Goal: Task Accomplishment & Management: Manage account settings

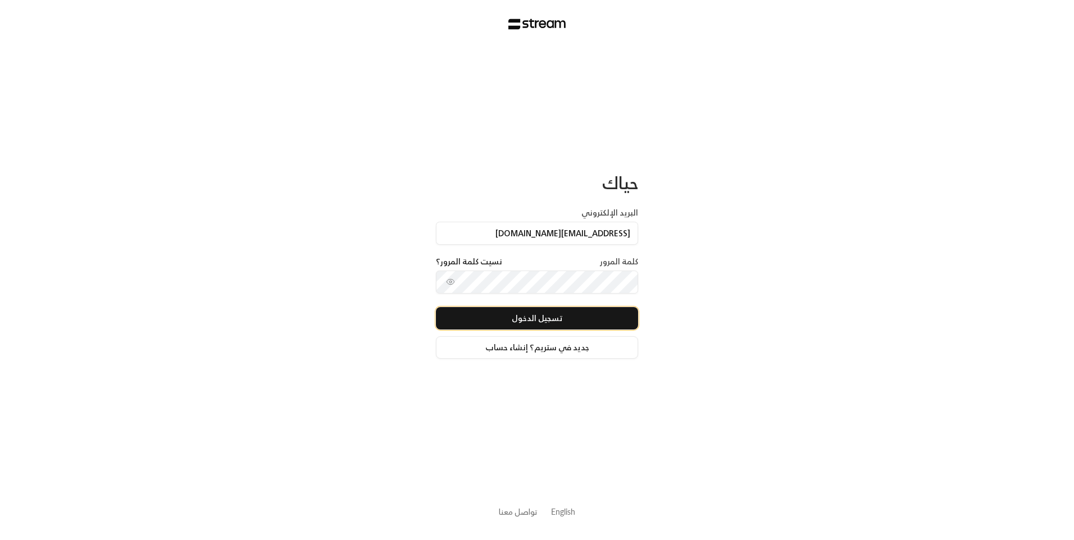
click at [551, 321] on button "تسجيل الدخول" at bounding box center [537, 318] width 202 height 22
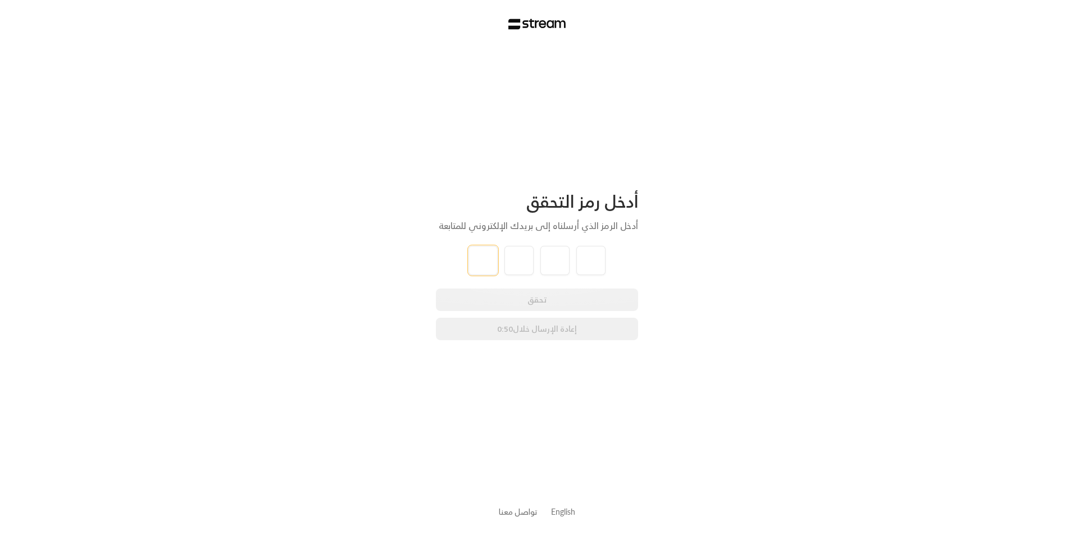
type input "5"
type input "2"
type input "7"
type input "0"
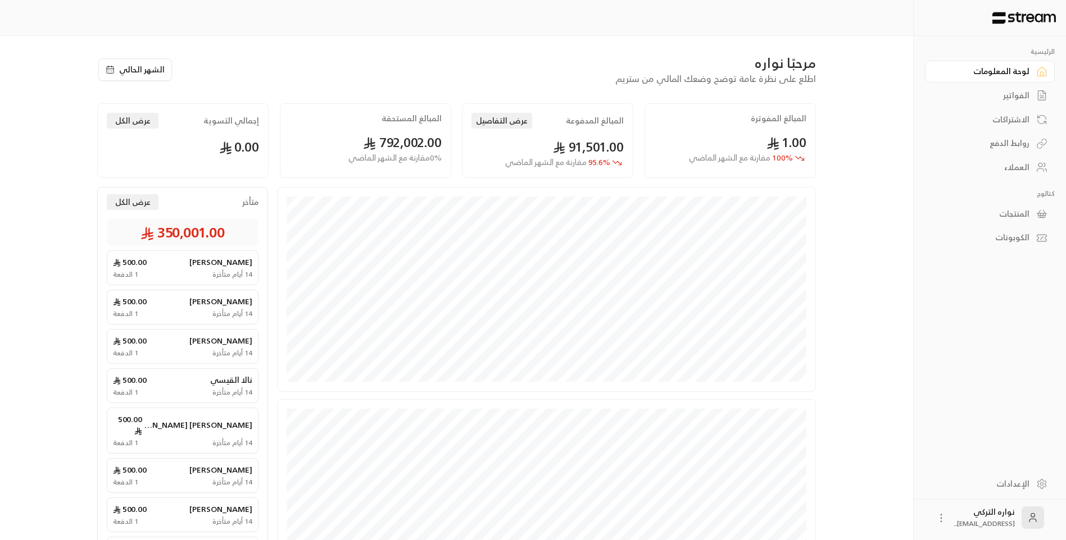
click at [1008, 93] on div "الفواتير" at bounding box center [984, 95] width 90 height 11
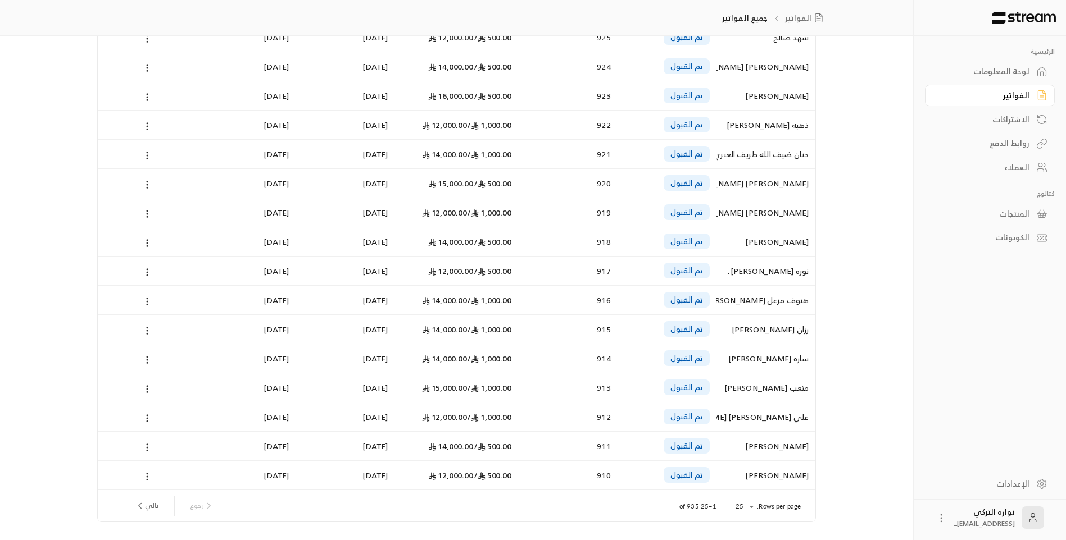
scroll to position [404, 0]
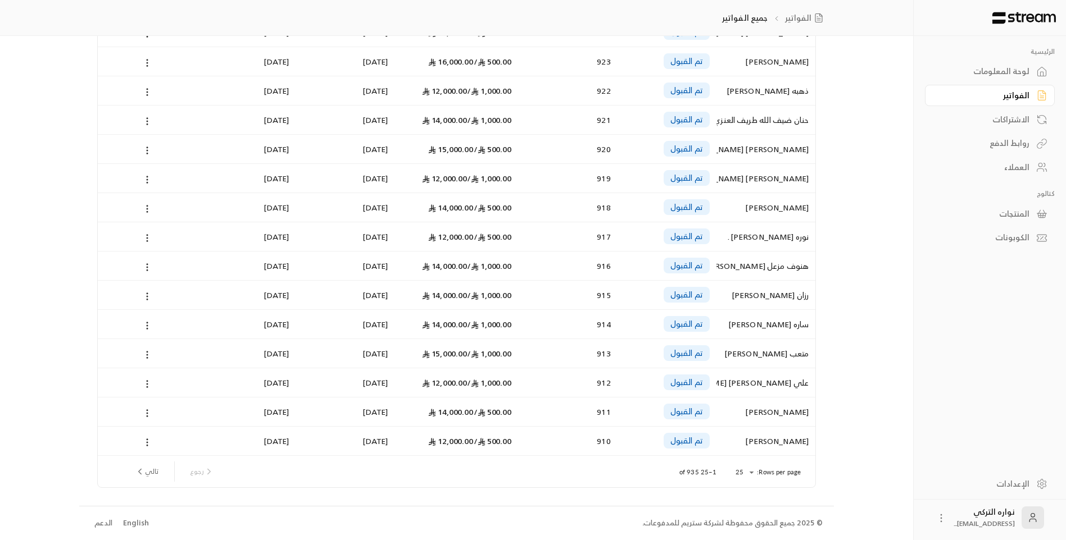
click at [146, 476] on button "تالي" at bounding box center [146, 471] width 33 height 19
click at [148, 474] on button "تالي" at bounding box center [146, 471] width 33 height 19
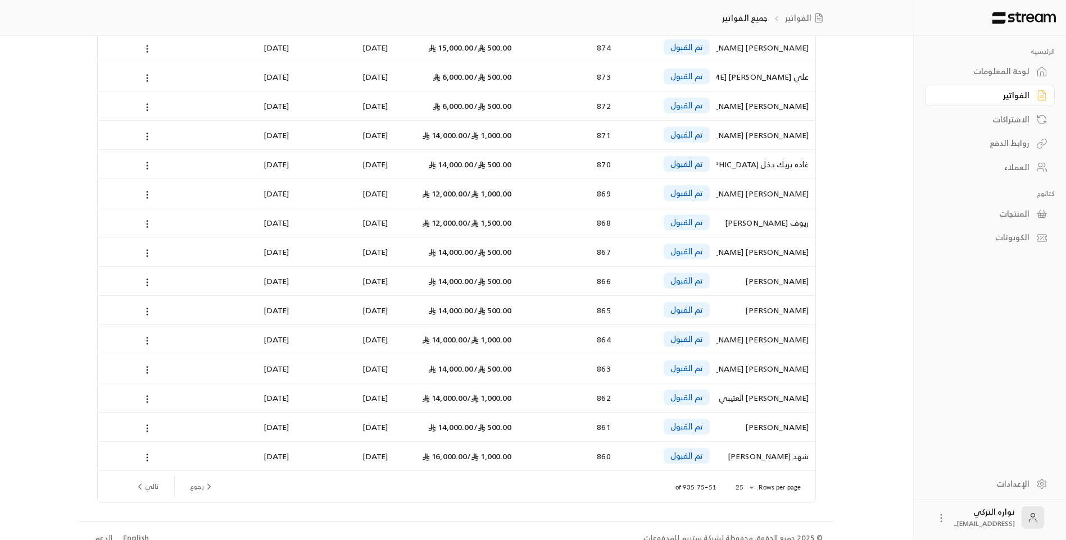
scroll to position [393, 0]
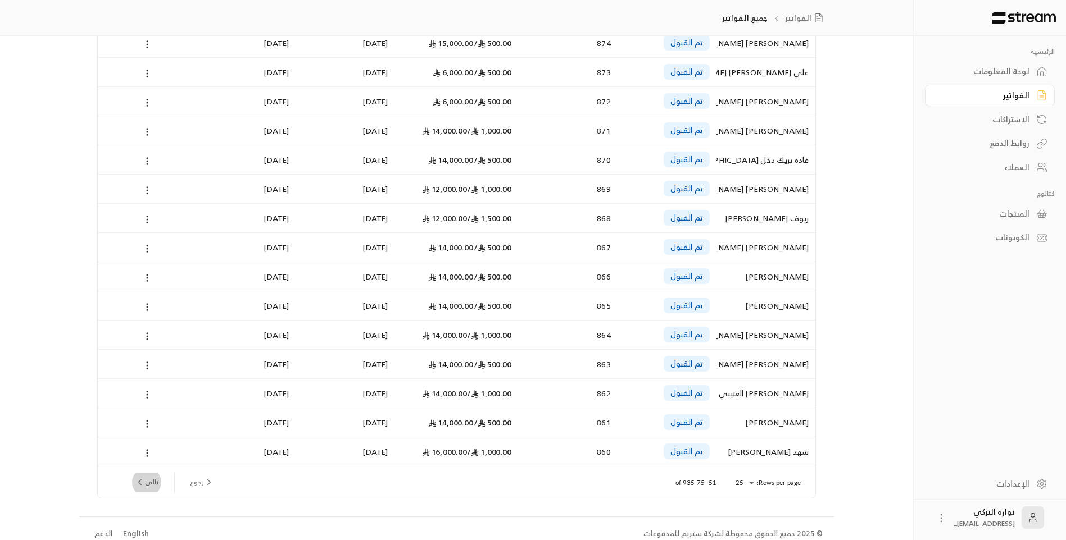
click at [139, 475] on button "تالي" at bounding box center [146, 482] width 33 height 19
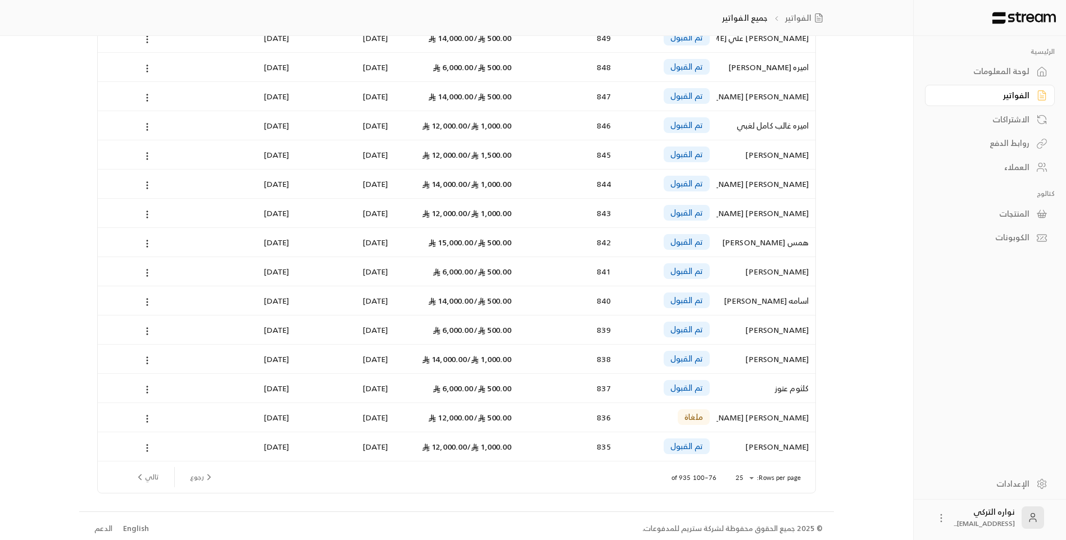
scroll to position [404, 0]
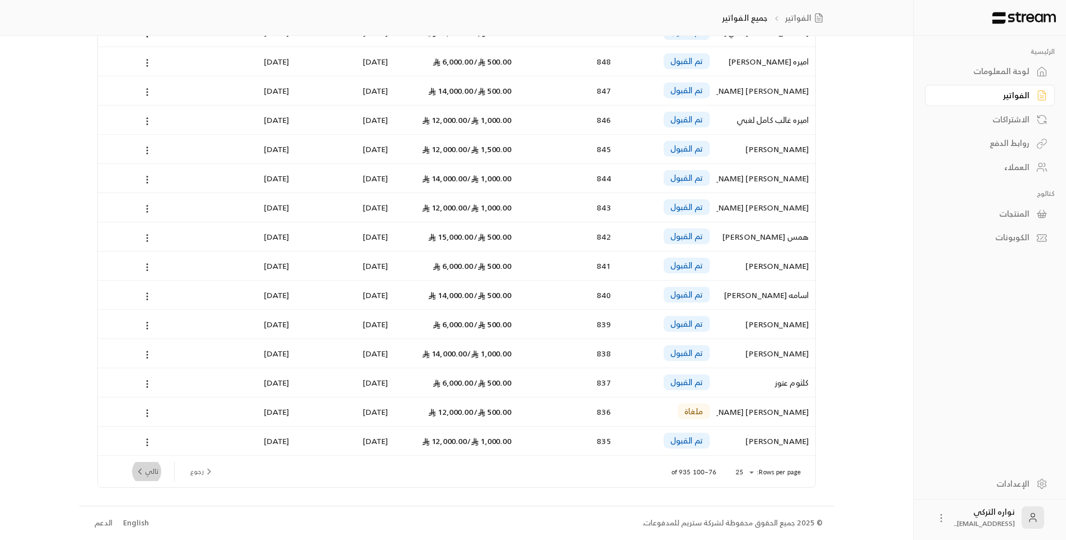
click at [155, 472] on button "تالي" at bounding box center [146, 471] width 33 height 19
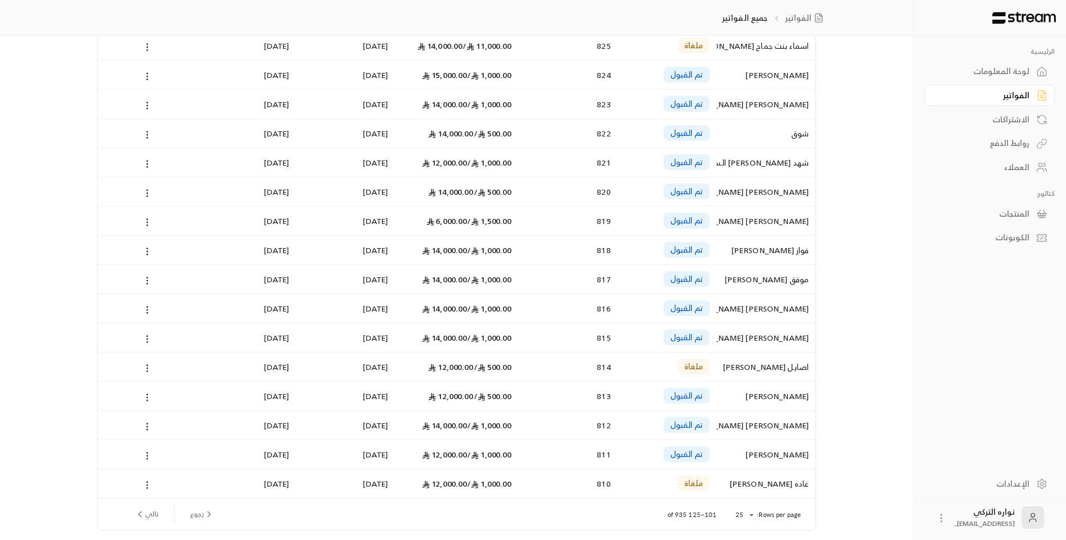
scroll to position [393, 0]
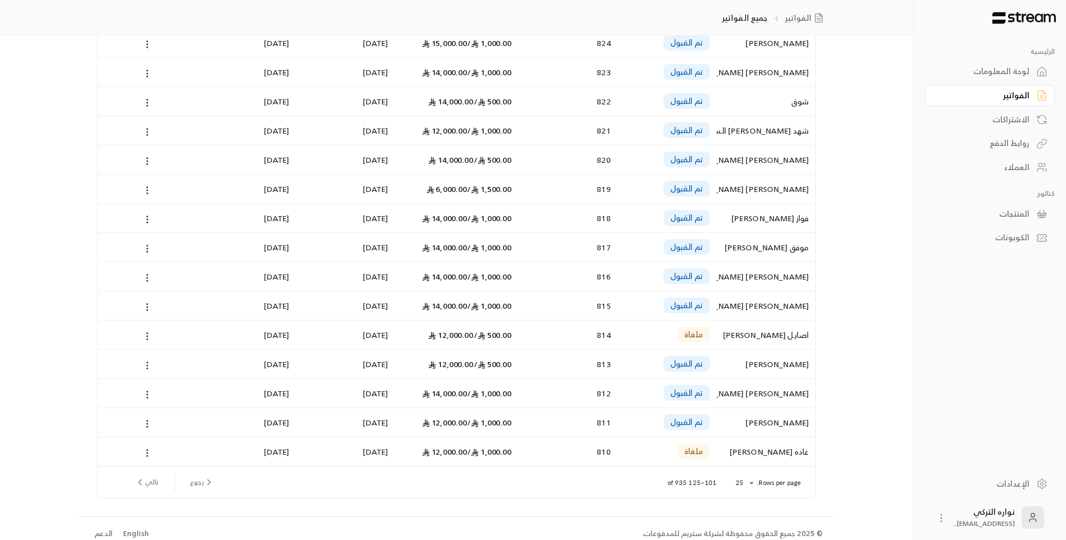
click at [153, 487] on button "تالي" at bounding box center [146, 482] width 33 height 19
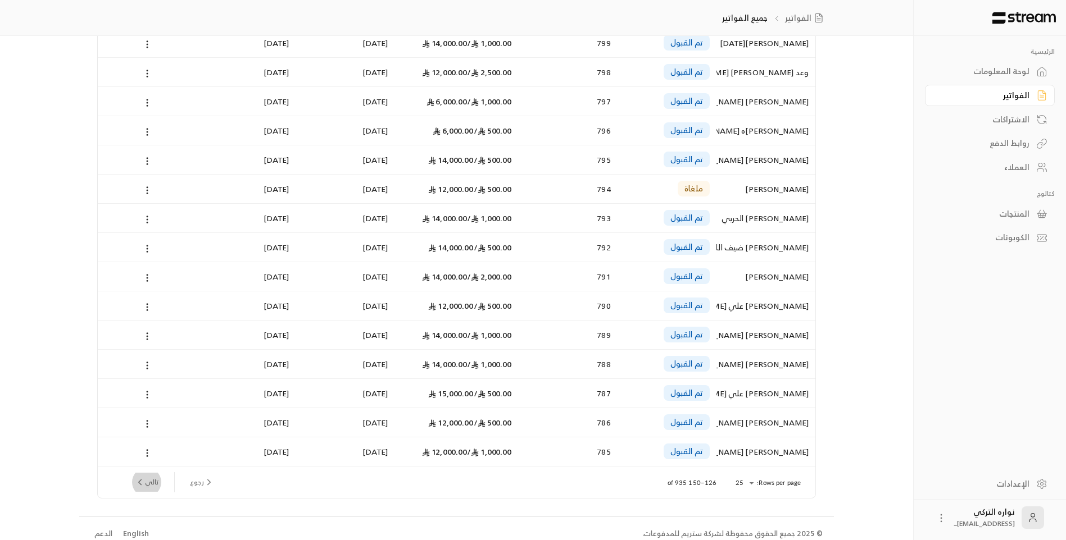
click at [143, 476] on button "تالي" at bounding box center [146, 482] width 33 height 19
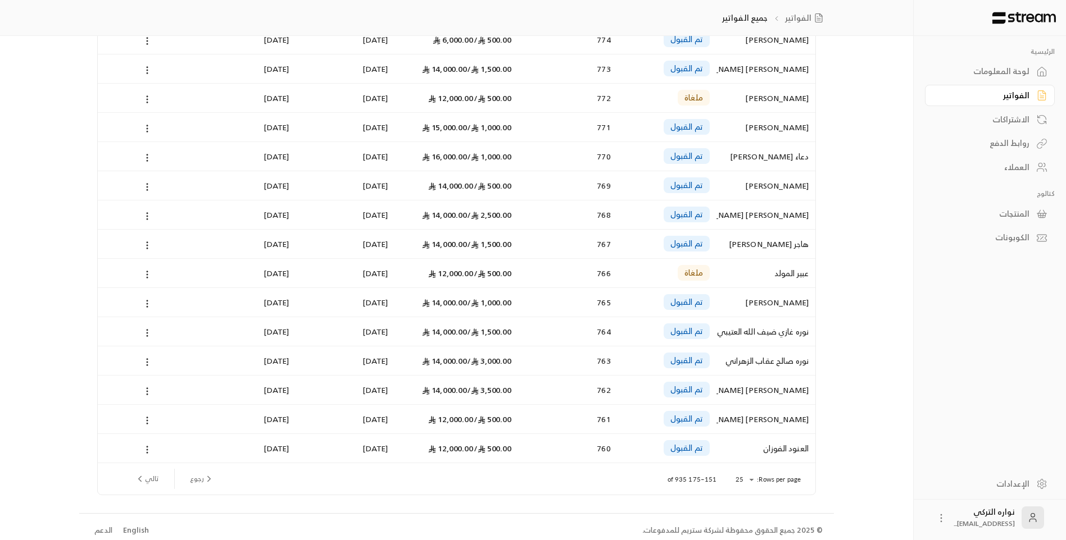
scroll to position [404, 0]
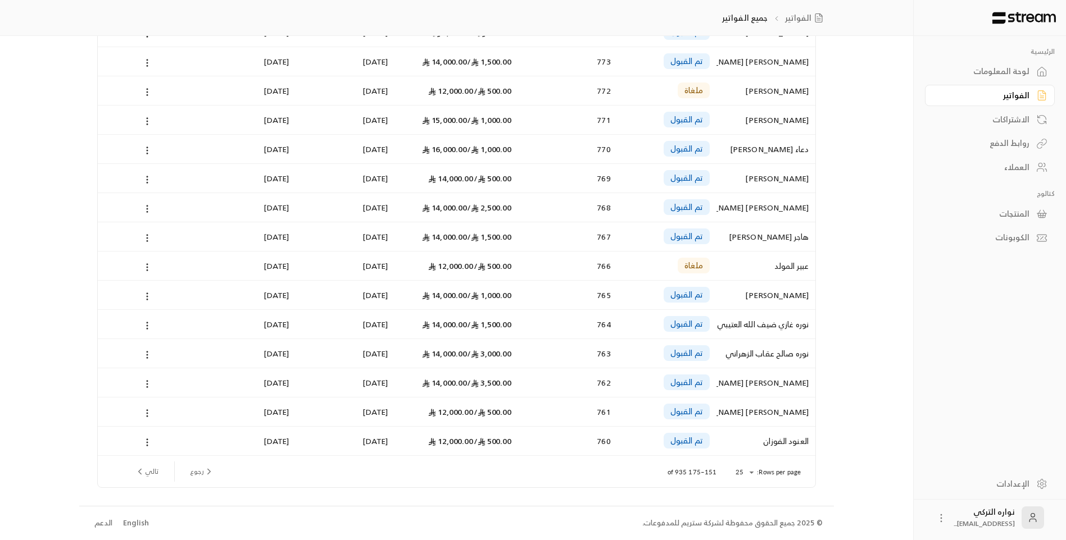
click at [153, 479] on button "تالي" at bounding box center [146, 471] width 33 height 19
click at [151, 474] on button "تالي" at bounding box center [146, 471] width 33 height 19
